Goal: Transaction & Acquisition: Book appointment/travel/reservation

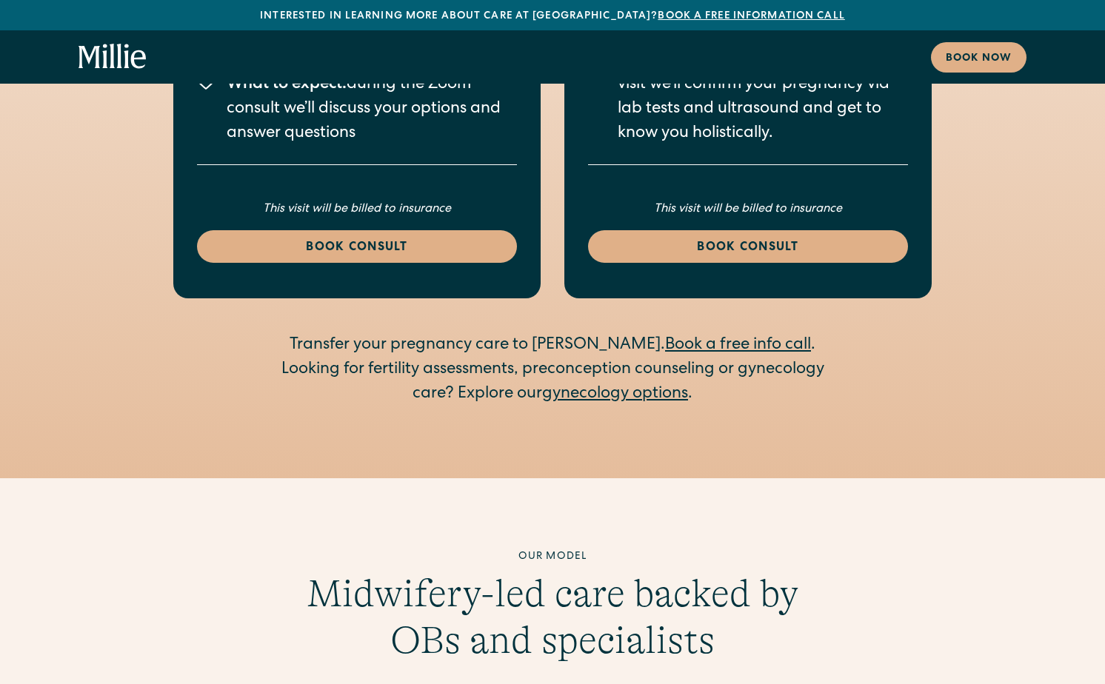
scroll to position [2760, 0]
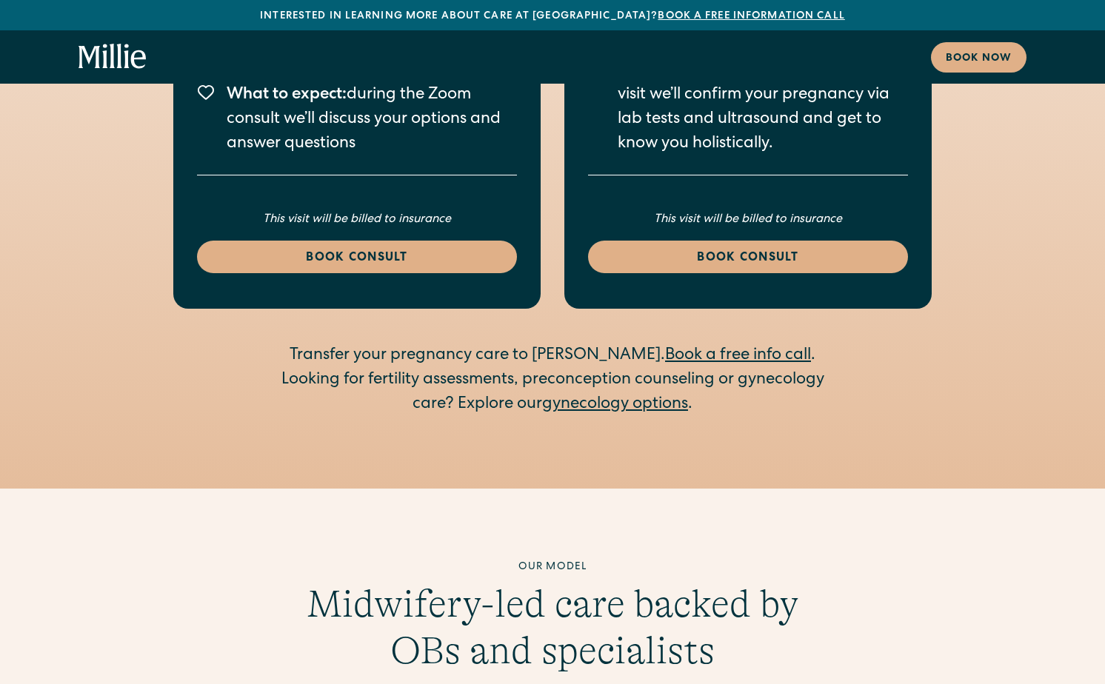
click at [620, 397] on link "gynecology options" at bounding box center [615, 405] width 146 height 16
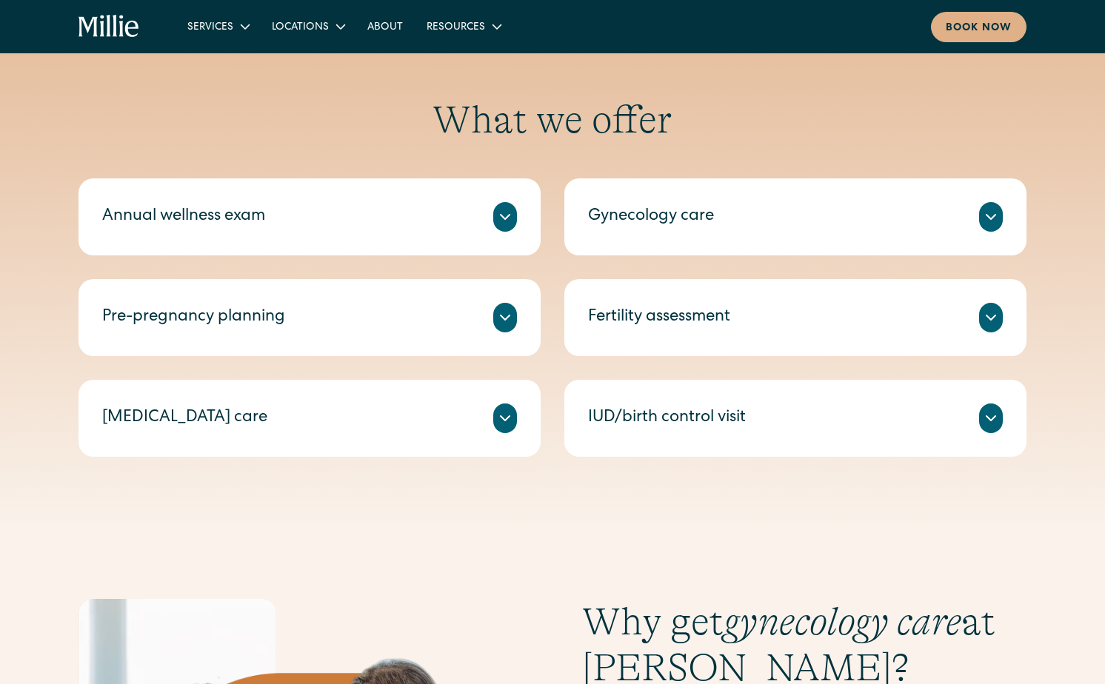
scroll to position [667, 0]
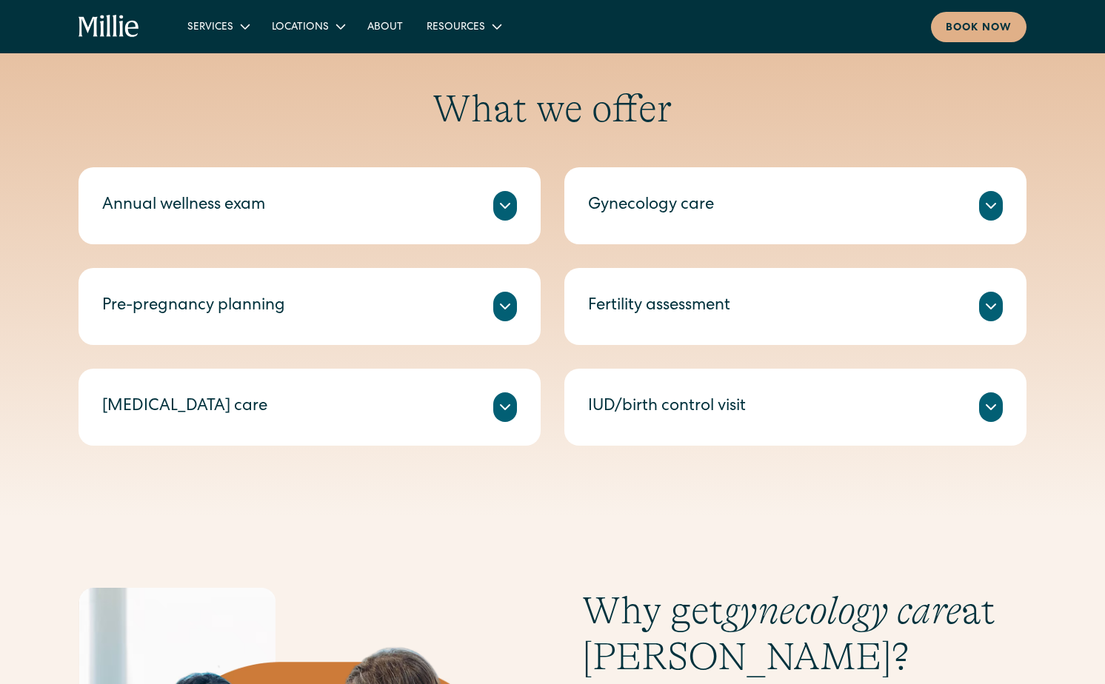
click at [594, 298] on div "Fertility assessment" at bounding box center [659, 307] width 142 height 24
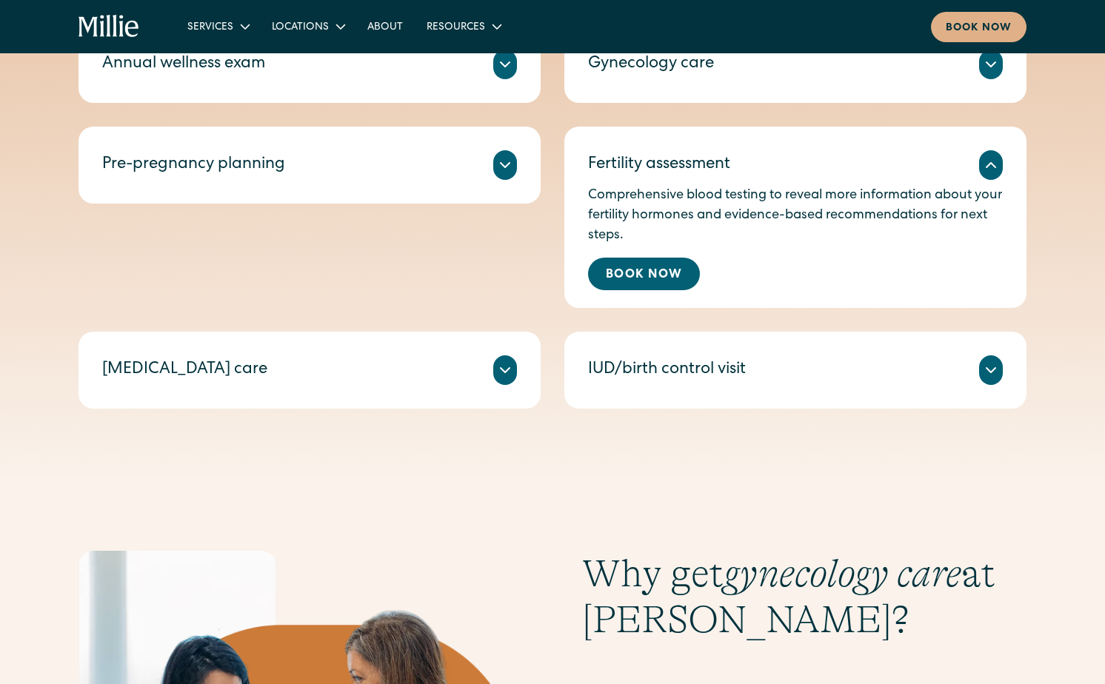
scroll to position [786, 0]
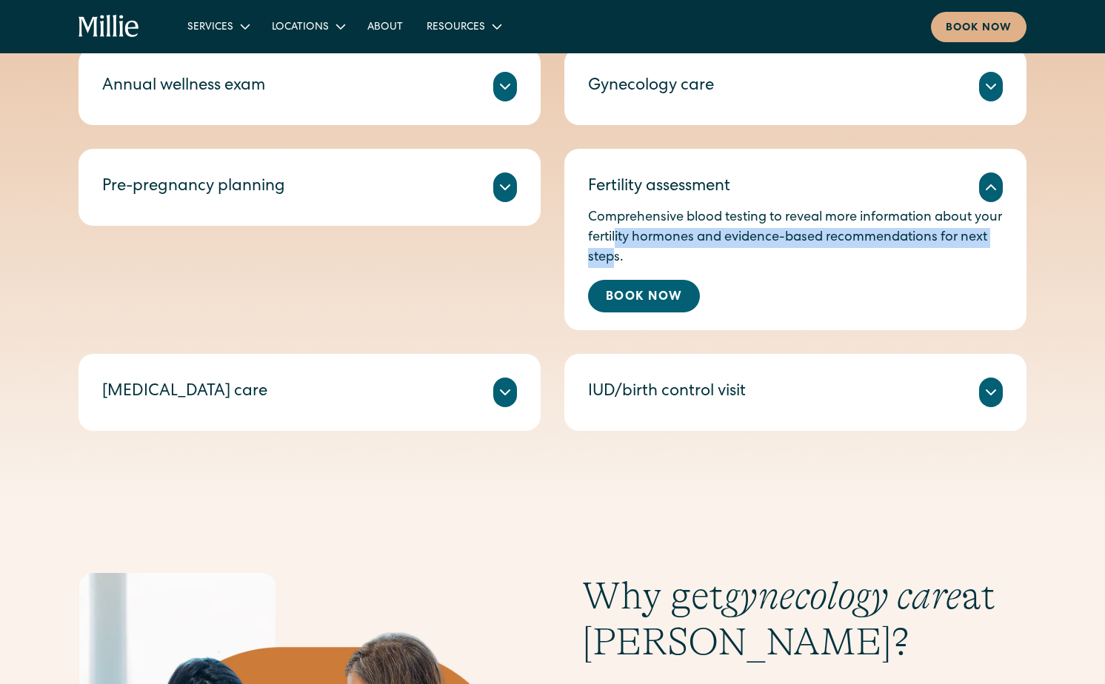
drag, startPoint x: 645, startPoint y: 230, endPoint x: 640, endPoint y: 252, distance: 23.4
click at [640, 252] on p "Comprehensive blood testing to reveal more information about your fertility hor…" at bounding box center [795, 238] width 415 height 60
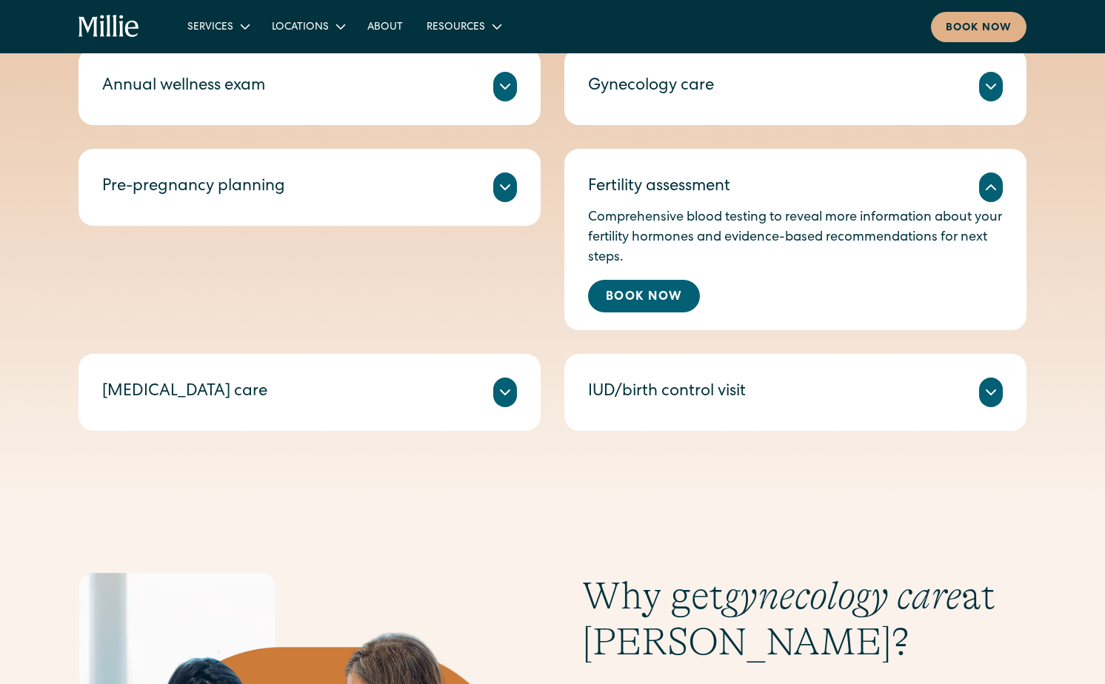
scroll to position [738, 0]
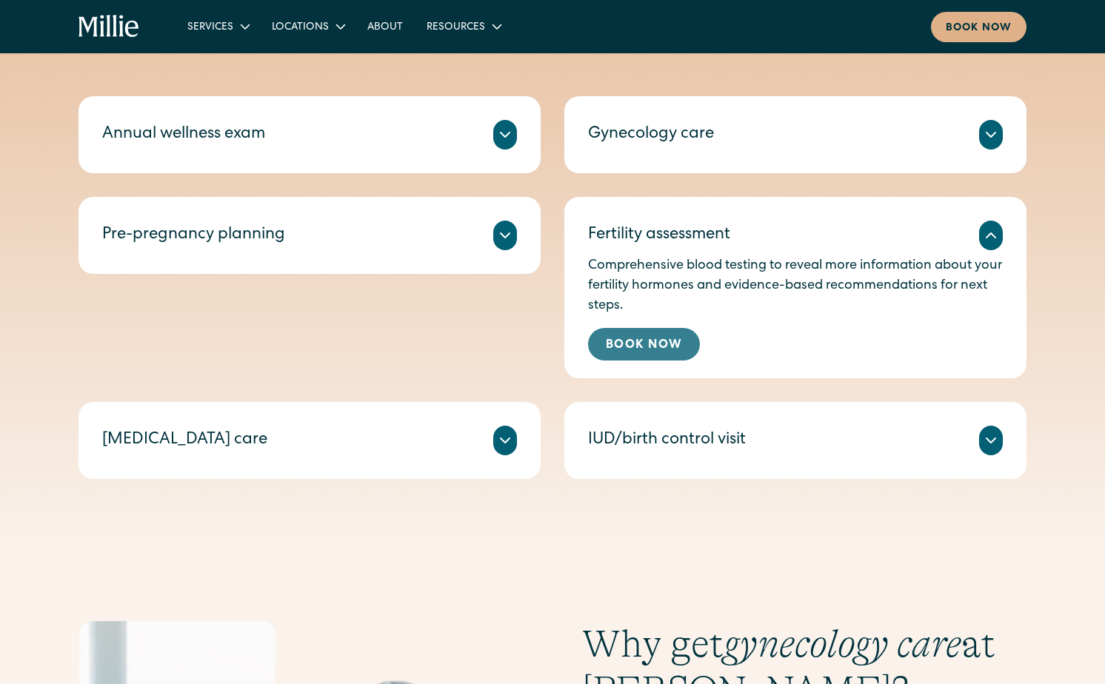
click at [654, 344] on link "Book Now" at bounding box center [644, 344] width 112 height 33
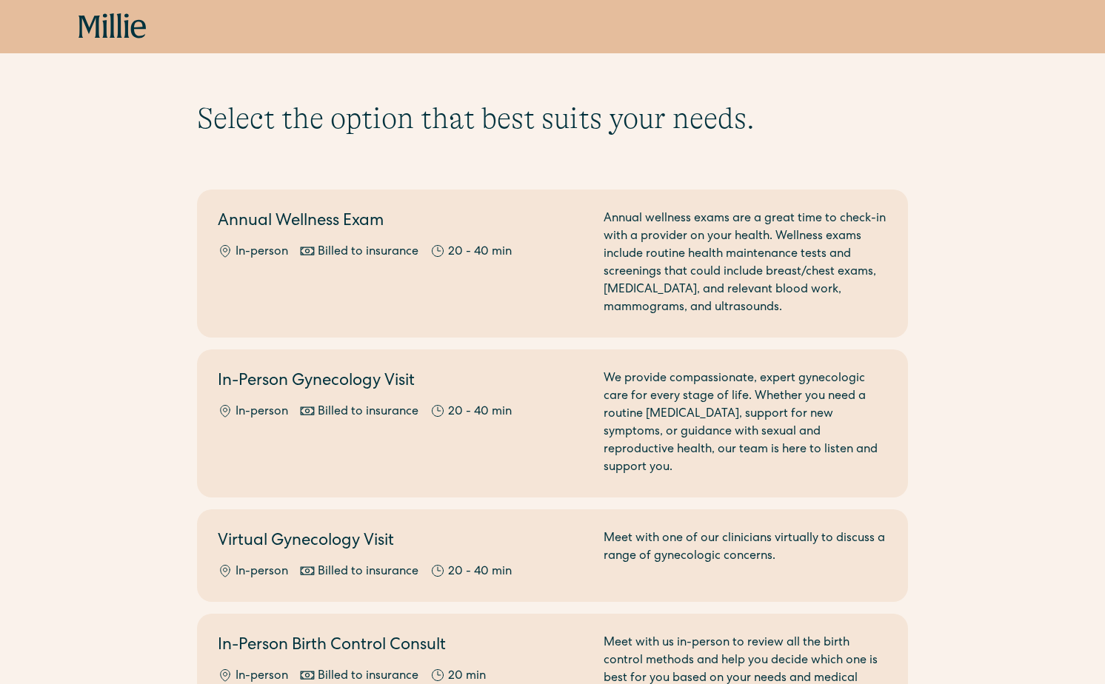
click at [778, 158] on div "Before you book maternity care, please review our clinical eligibility guidelin…" at bounding box center [552, 166] width 711 height 36
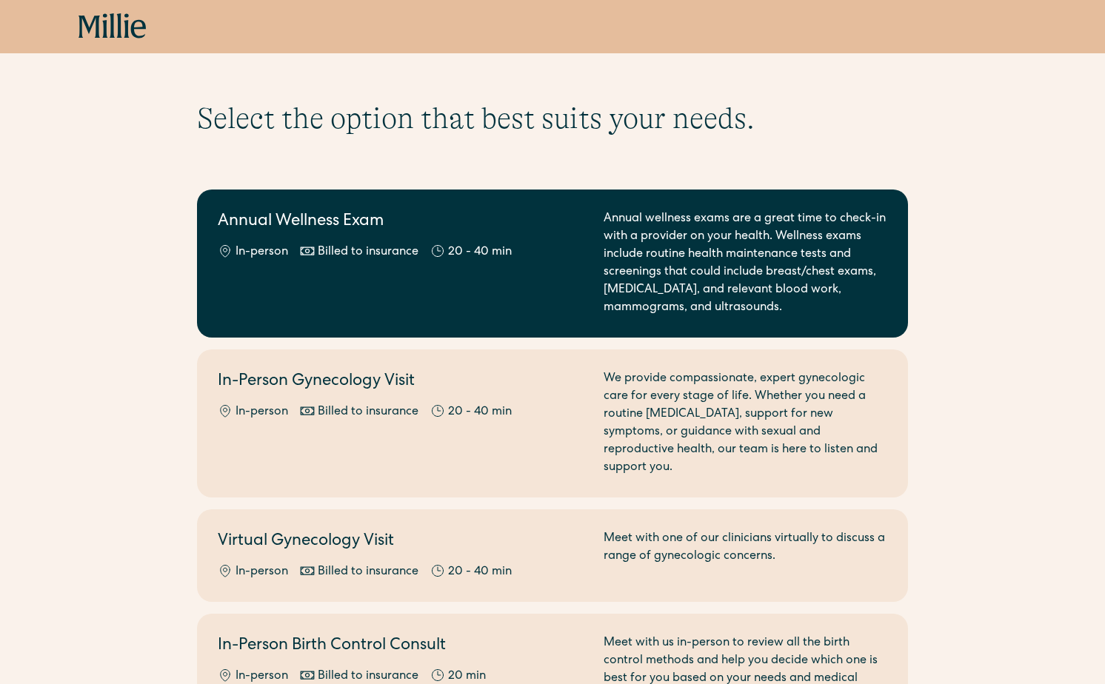
click at [775, 232] on div "Annual wellness exams are a great time to check-in with a provider on your heal…" at bounding box center [745, 263] width 284 height 107
